Goal: Find contact information: Find contact information

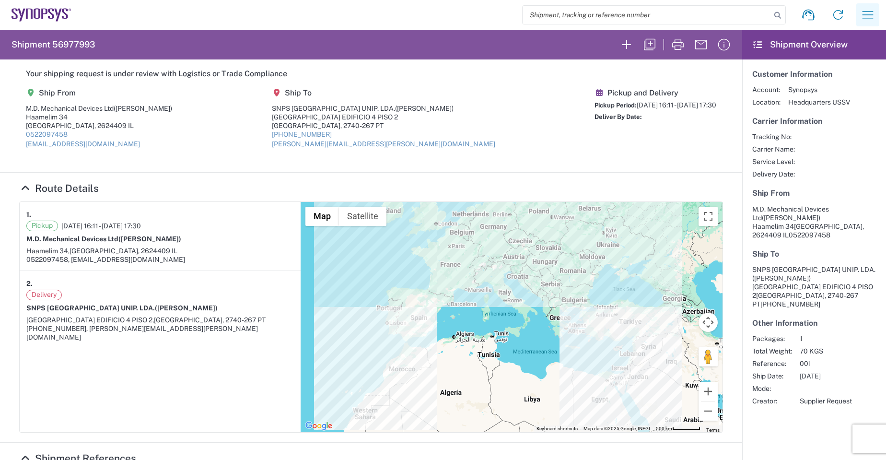
click at [865, 11] on icon "button" at bounding box center [867, 14] width 15 height 15
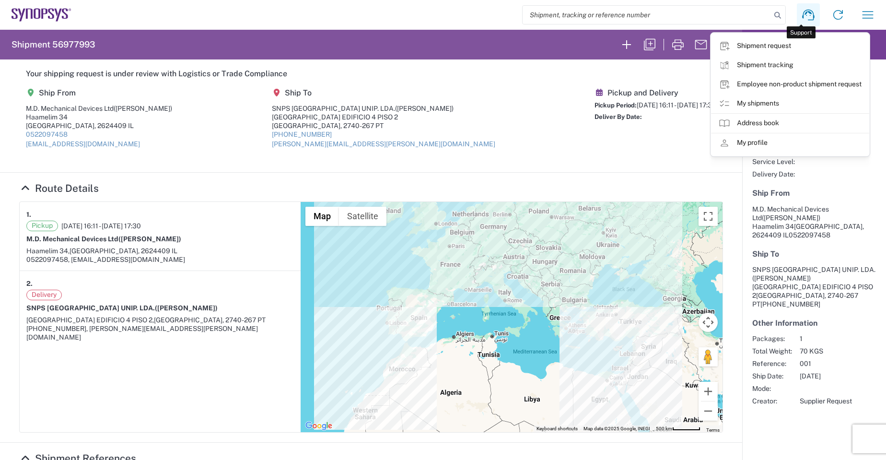
click at [803, 11] on icon at bounding box center [808, 15] width 12 height 11
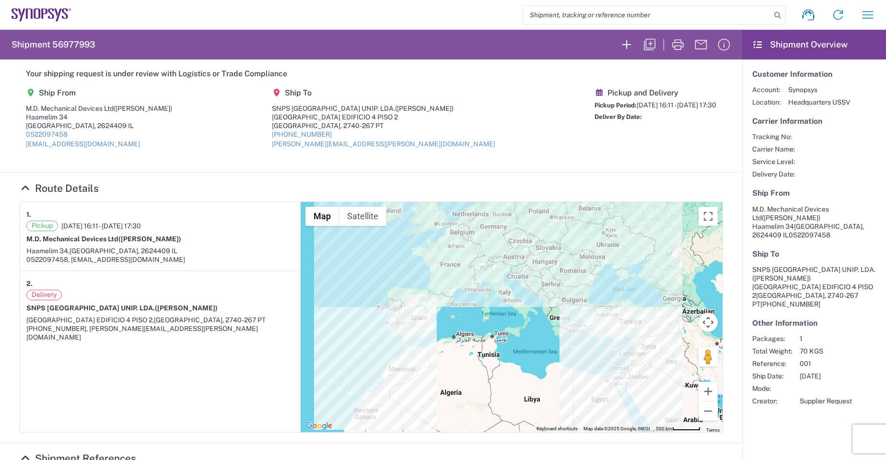
drag, startPoint x: 453, startPoint y: 95, endPoint x: 415, endPoint y: 48, distance: 60.7
click at [453, 95] on agx-shipment-main-routing-info "Ship From M.D. Mechanical Devices Ltd (Eden Edri) Haamelim 34 Haifa, 2624409 IL…" at bounding box center [370, 121] width 703 height 81
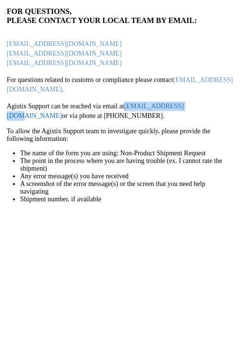
drag, startPoint x: 184, startPoint y: 105, endPoint x: 126, endPoint y: 105, distance: 58.0
click at [126, 105] on p "Agistix Support can be reached via email at [EMAIL_ADDRESS][DOMAIN_NAME] or via…" at bounding box center [120, 111] width 226 height 19
copy link "[EMAIL_ADDRESS][DOMAIN_NAME]"
